Goal: Navigation & Orientation: Find specific page/section

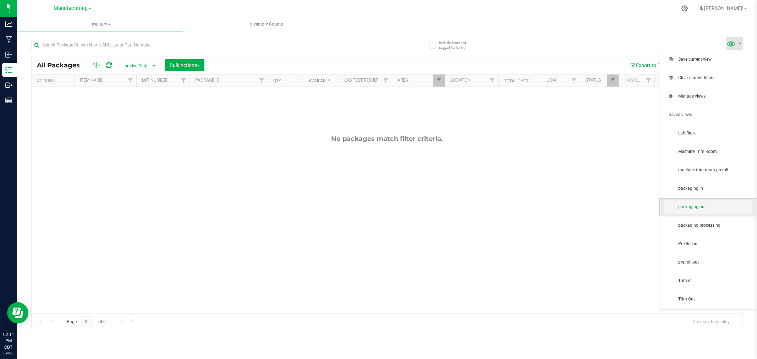
click at [710, 211] on span "packaging out" at bounding box center [707, 207] width 89 height 14
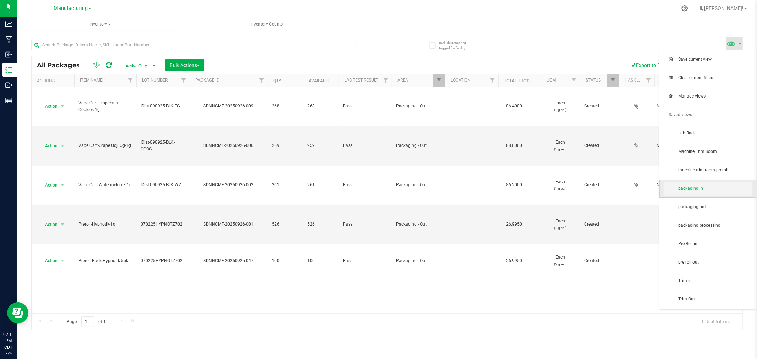
click at [707, 189] on span "packaging in" at bounding box center [715, 189] width 74 height 6
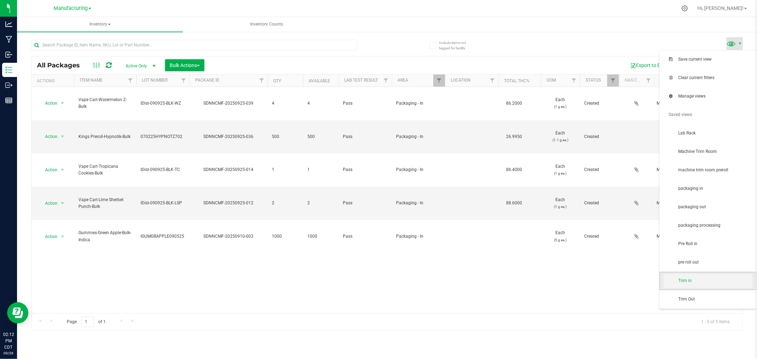
click at [680, 286] on span "Trim in" at bounding box center [707, 281] width 89 height 14
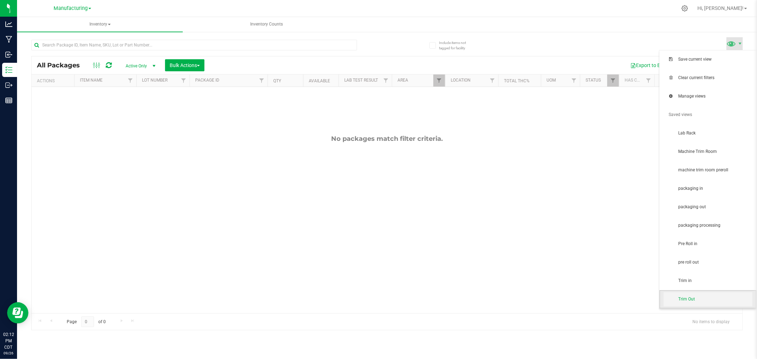
click at [686, 299] on span "Trim Out" at bounding box center [715, 299] width 74 height 6
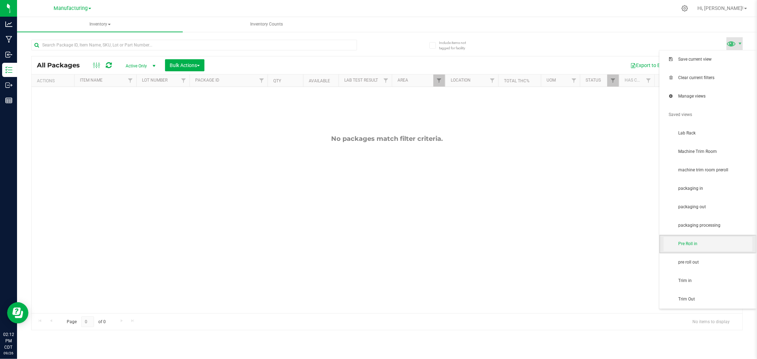
click at [697, 243] on span "Pre Roll in" at bounding box center [715, 244] width 74 height 6
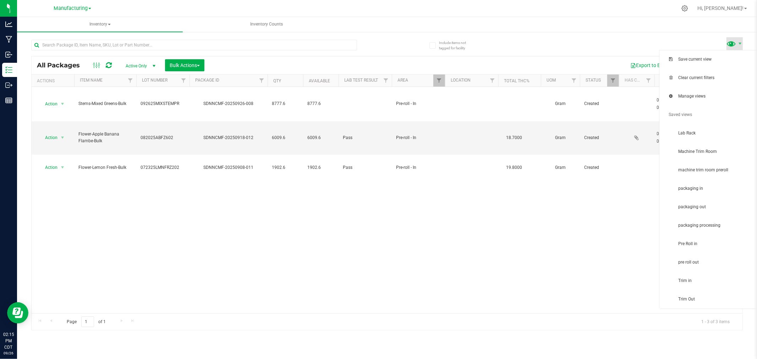
click at [733, 47] on span at bounding box center [731, 43] width 10 height 10
click at [712, 190] on span "packaging in" at bounding box center [715, 189] width 74 height 6
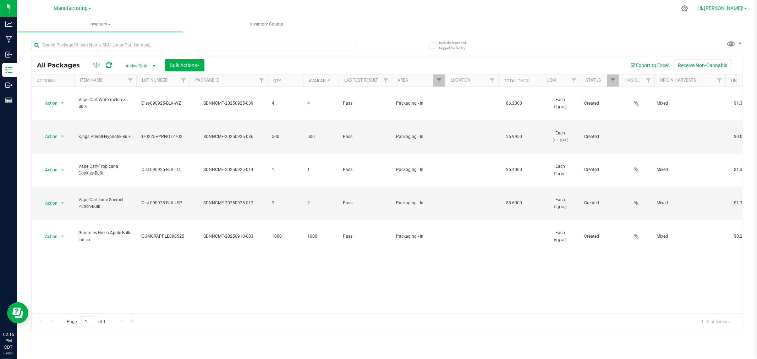
click at [738, 8] on span "Hi, [PERSON_NAME]!" at bounding box center [720, 8] width 46 height 6
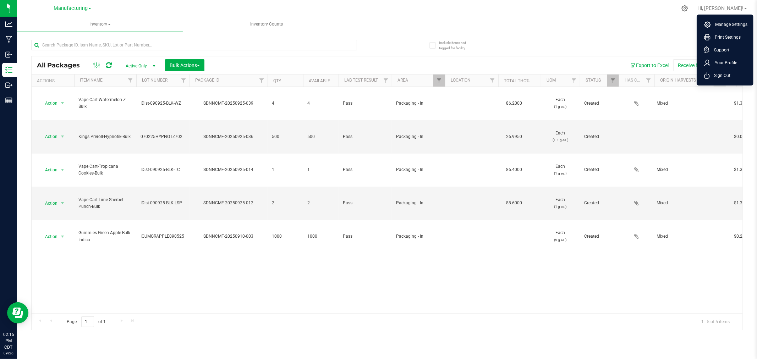
click at [725, 76] on span "Sign Out" at bounding box center [720, 75] width 21 height 7
